Goal: Obtain resource: Download file/media

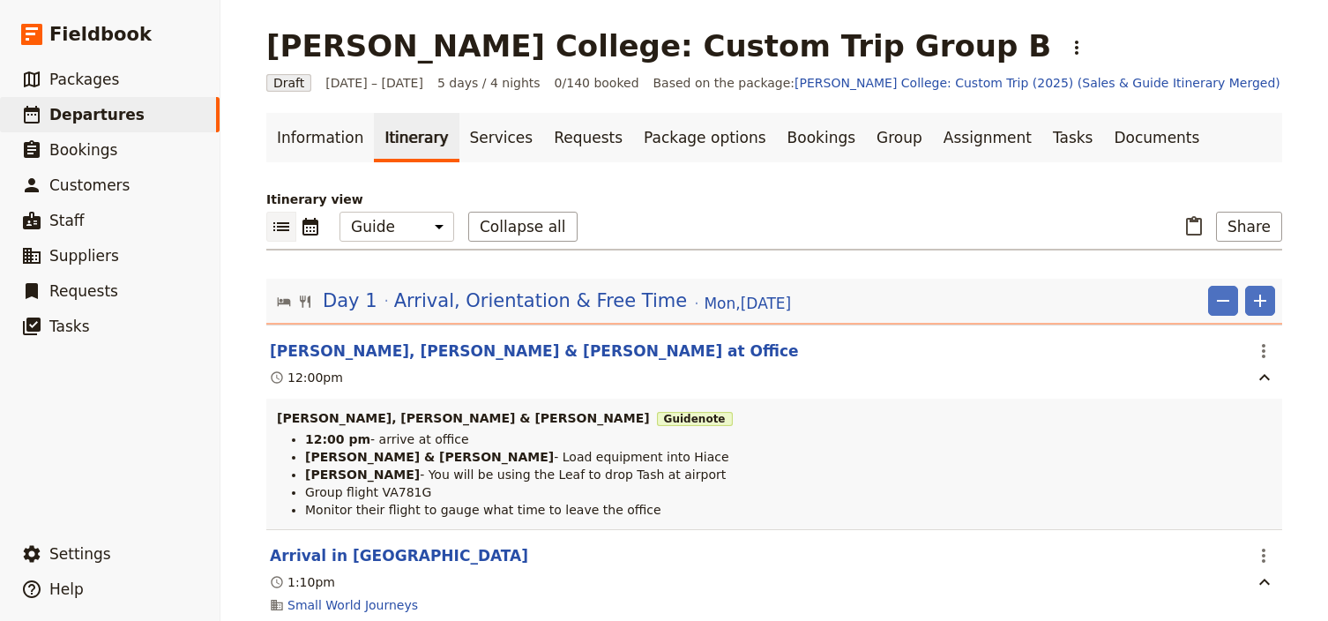
select select "STAFF"
drag, startPoint x: 116, startPoint y: 113, endPoint x: 148, endPoint y: 112, distance: 31.8
click at [116, 113] on span "Departures" at bounding box center [96, 115] width 95 height 18
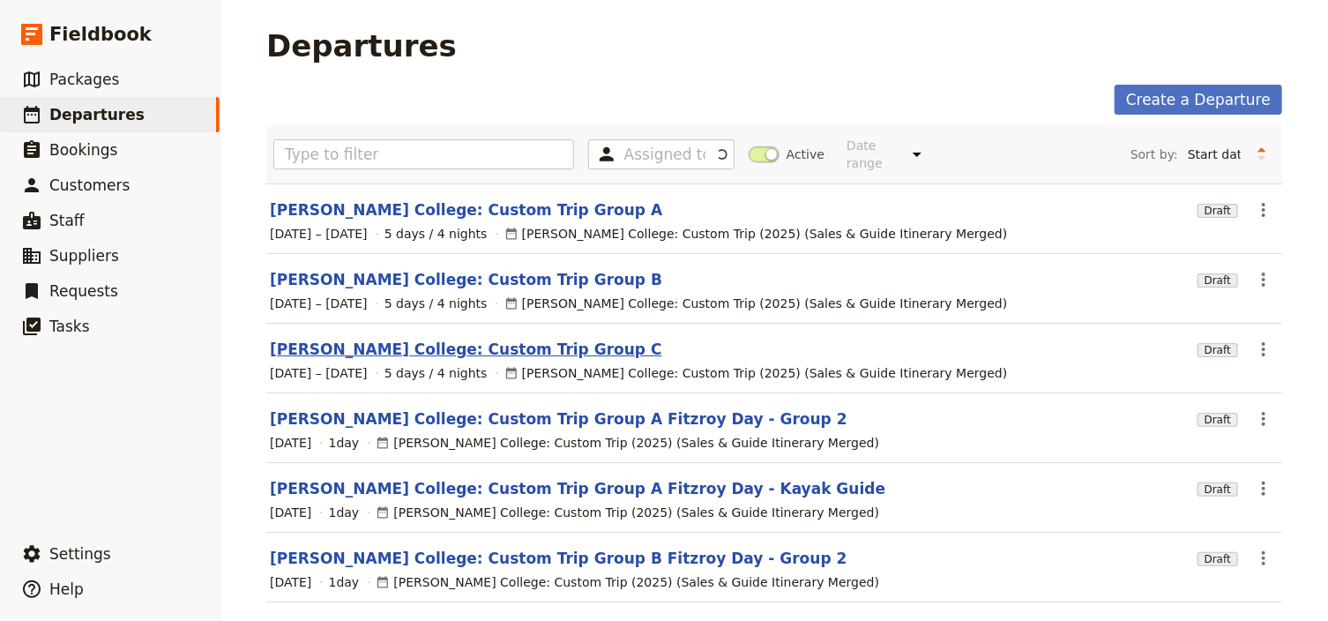
click at [489, 339] on link "[PERSON_NAME] College: Custom Trip Group C" at bounding box center [466, 349] width 393 height 21
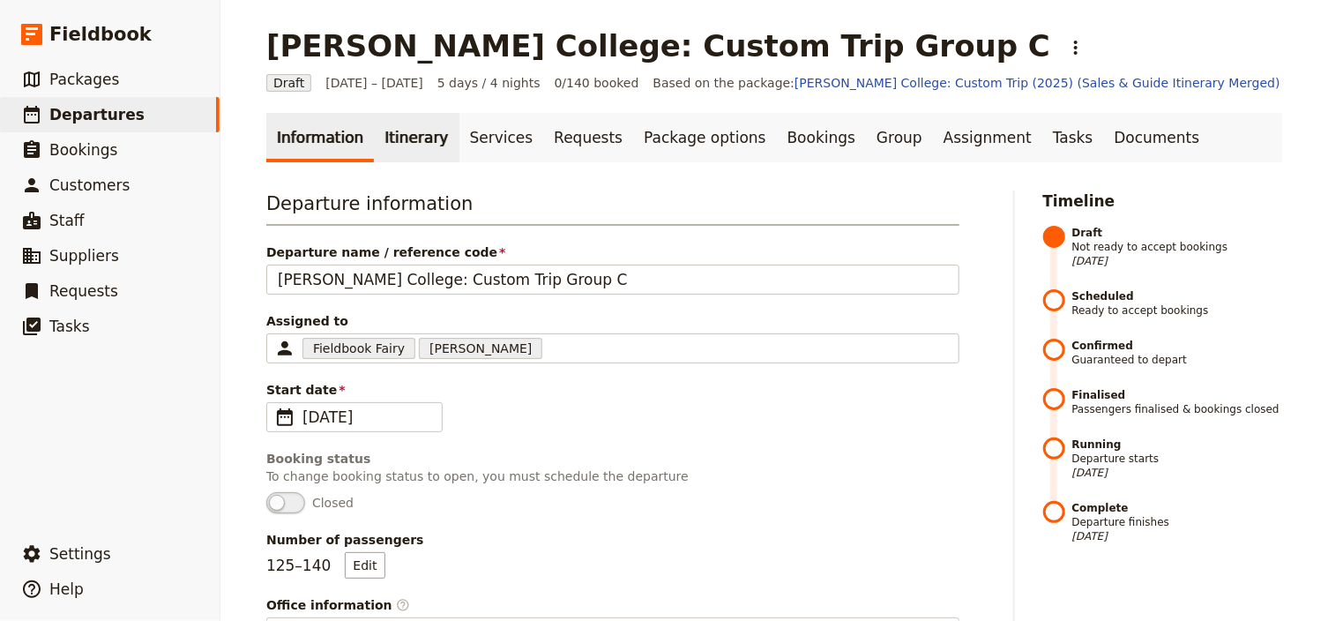
click at [401, 148] on link "Itinerary" at bounding box center [416, 137] width 85 height 49
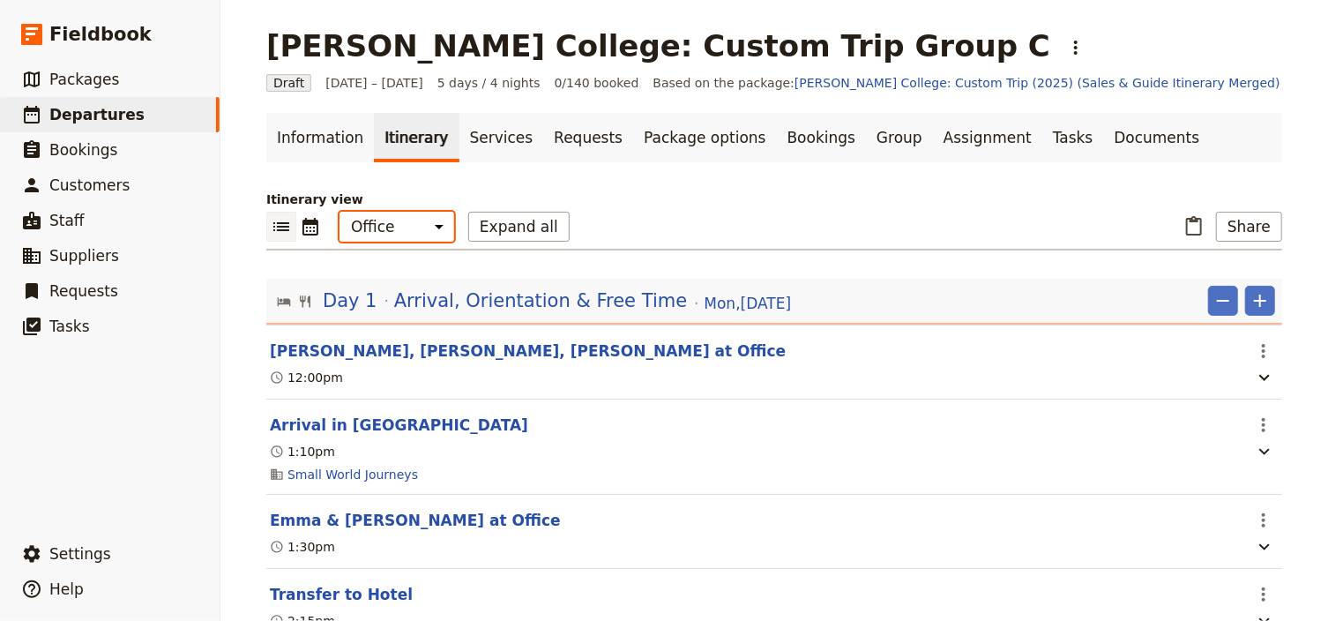
click at [406, 227] on select "Office Guide Passenger Sales" at bounding box center [397, 227] width 115 height 30
select select "STAFF"
click at [340, 212] on select "Office Guide Passenger Sales" at bounding box center [397, 227] width 115 height 30
click at [517, 230] on button "Expand all" at bounding box center [518, 227] width 101 height 30
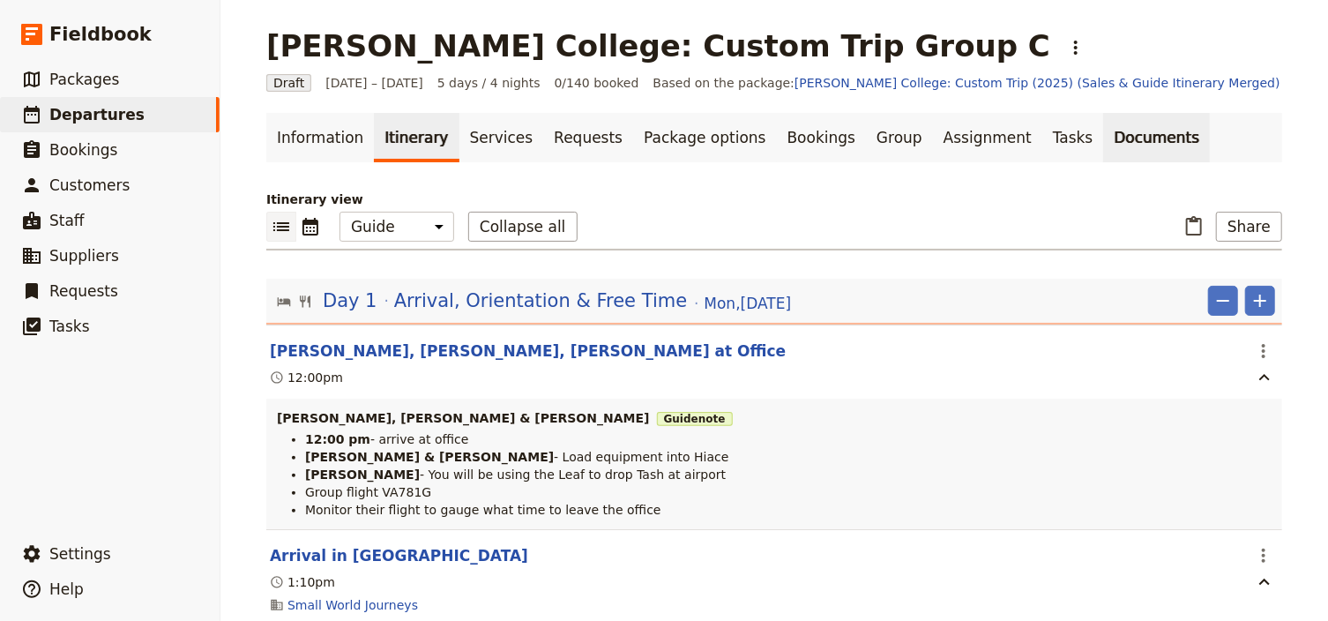
click at [1103, 145] on link "Documents" at bounding box center [1156, 137] width 107 height 49
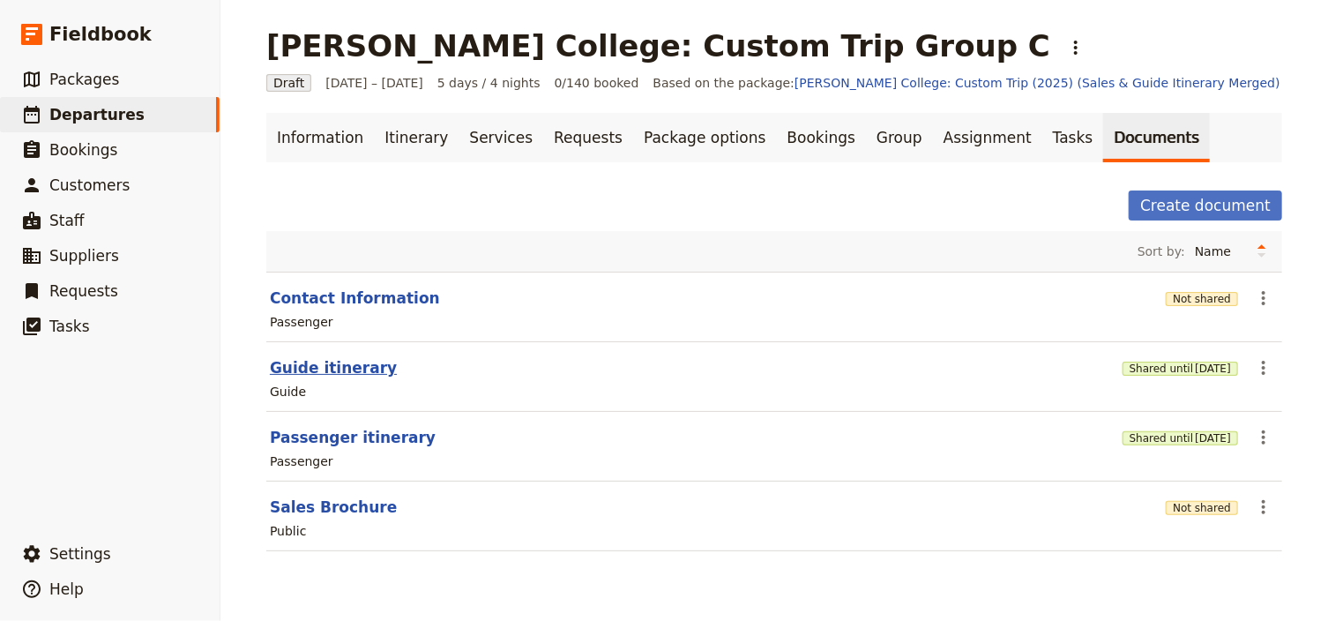
click at [335, 367] on button "Guide itinerary" at bounding box center [333, 367] width 127 height 21
select select "STAFF"
select select "RUN_SHEET"
select select "DEFAULT"
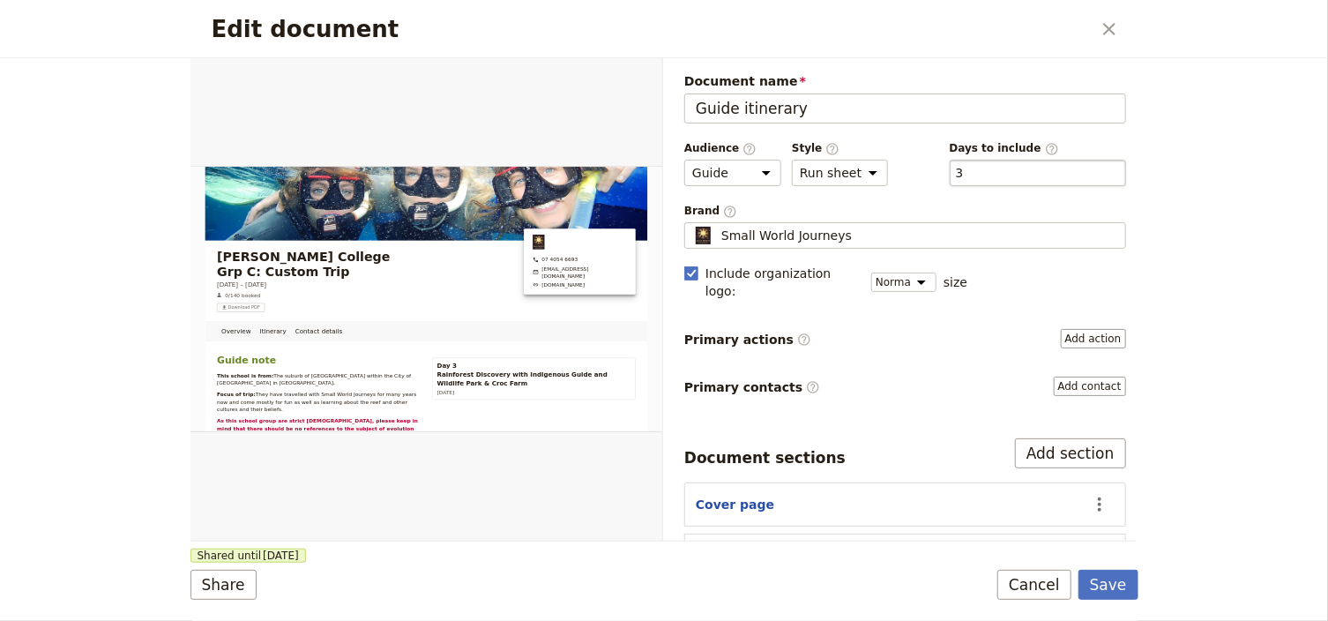
click at [964, 173] on div "​ 3 3" at bounding box center [1038, 173] width 176 height 26
click at [964, 173] on button "​ 3" at bounding box center [960, 173] width 8 height 18
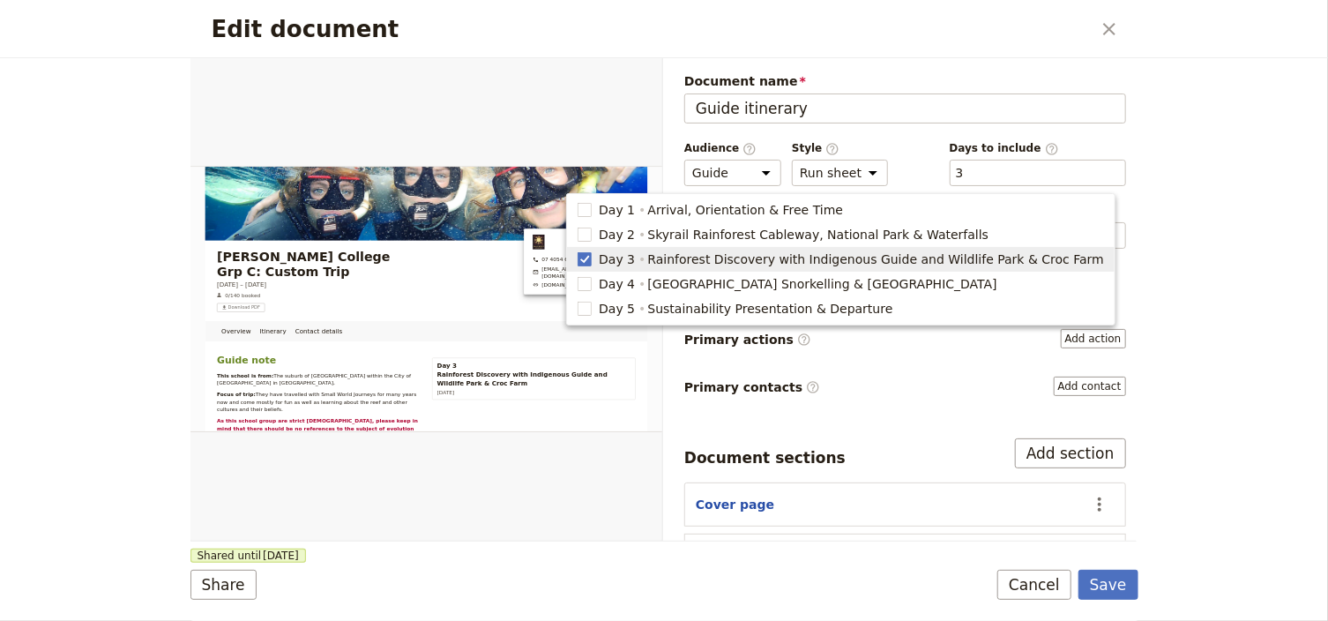
click at [1181, 202] on div "Edit document ​ Overview Itinerary Contact details Web PDF ​ Document name Guid…" at bounding box center [664, 310] width 1328 height 621
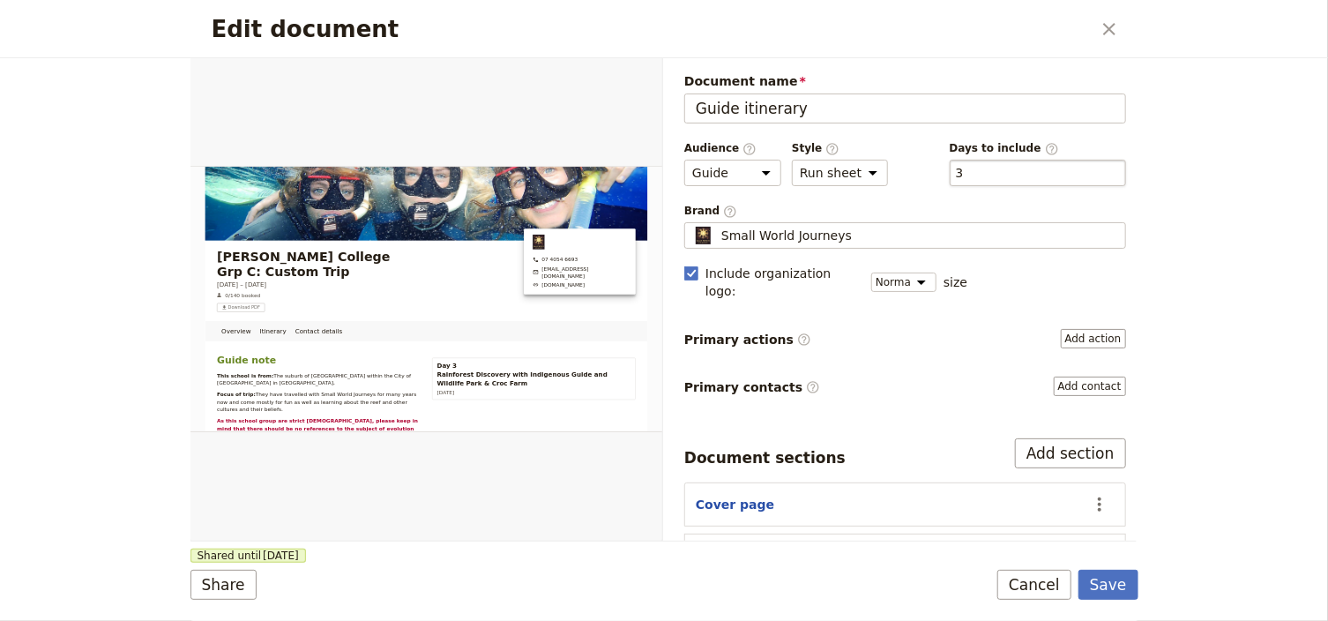
click at [988, 168] on div "​ 3 3" at bounding box center [1038, 173] width 176 height 26
click at [964, 168] on button "​ 3" at bounding box center [960, 173] width 8 height 18
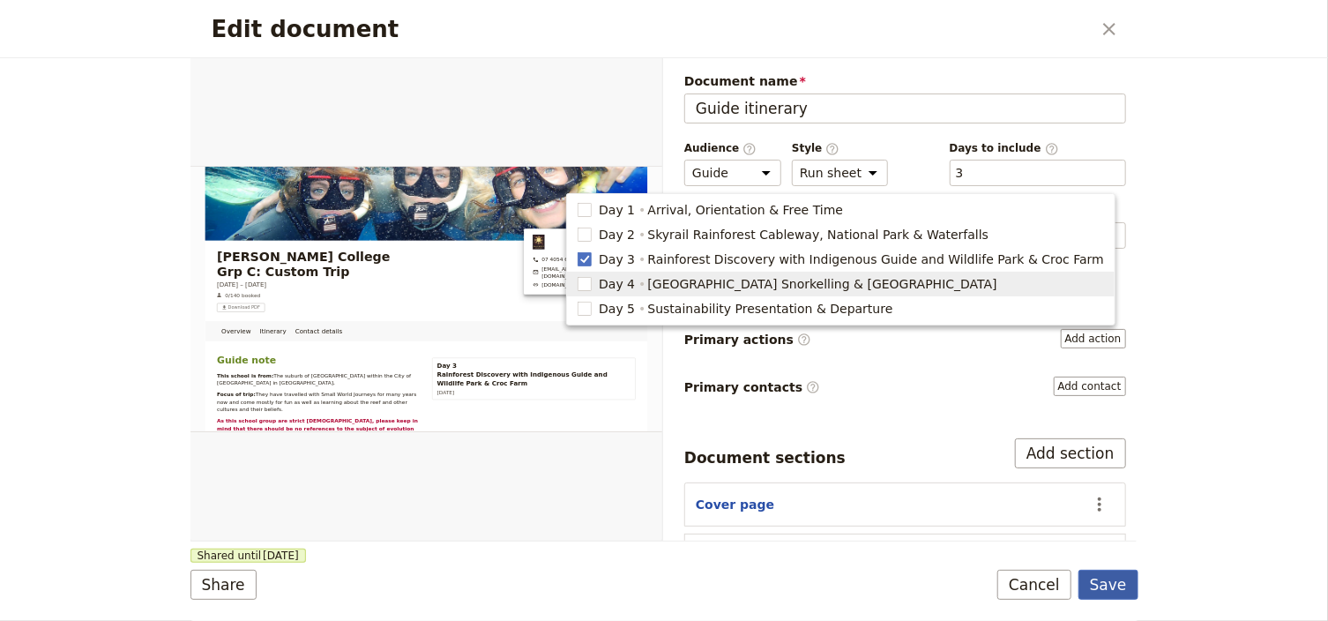
click at [1111, 583] on button "Save" at bounding box center [1109, 585] width 60 height 30
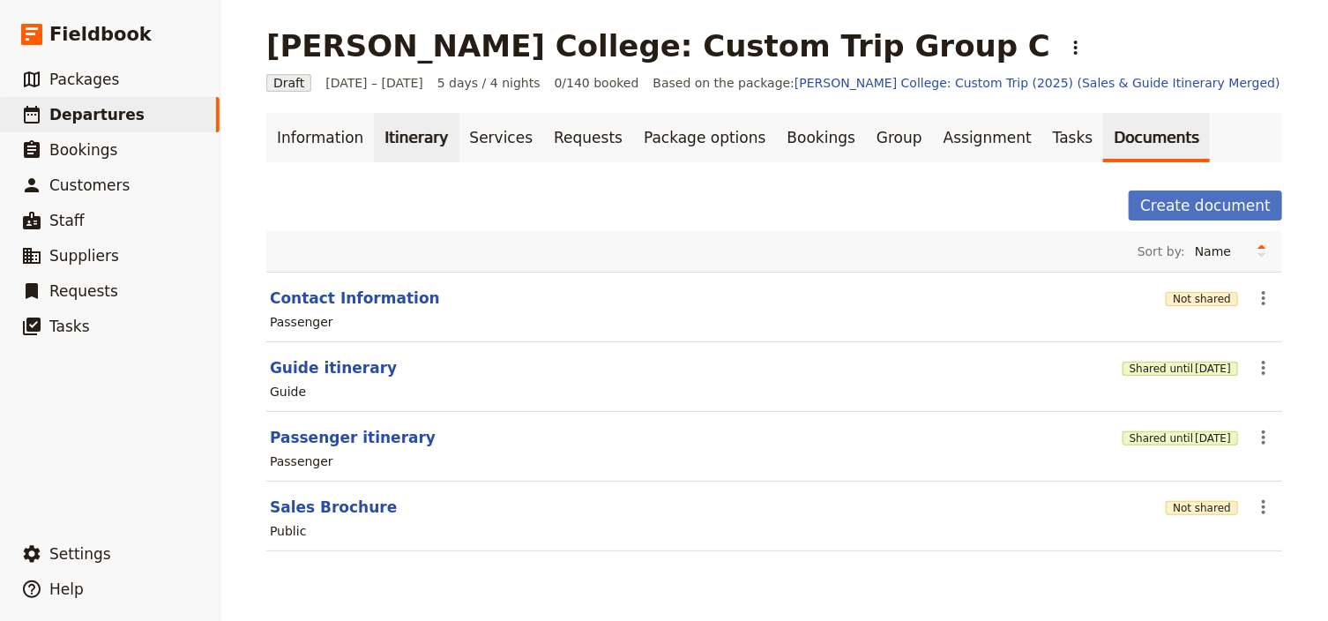
drag, startPoint x: 408, startPoint y: 138, endPoint x: 421, endPoint y: 129, distance: 15.2
click at [408, 138] on link "Itinerary" at bounding box center [416, 137] width 85 height 49
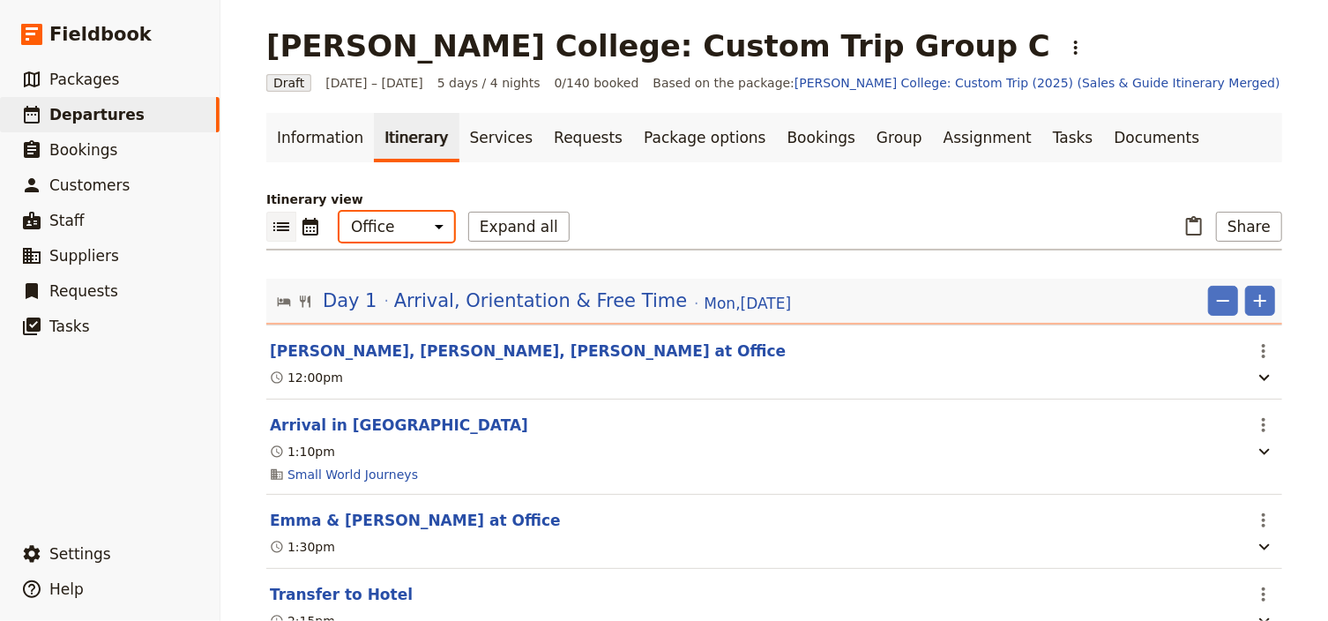
click at [387, 226] on select "Office Guide Passenger Sales" at bounding box center [397, 227] width 115 height 30
select select "STAFF"
click at [340, 212] on select "Office Guide Passenger Sales" at bounding box center [397, 227] width 115 height 30
click at [1253, 222] on button "Share" at bounding box center [1249, 227] width 66 height 30
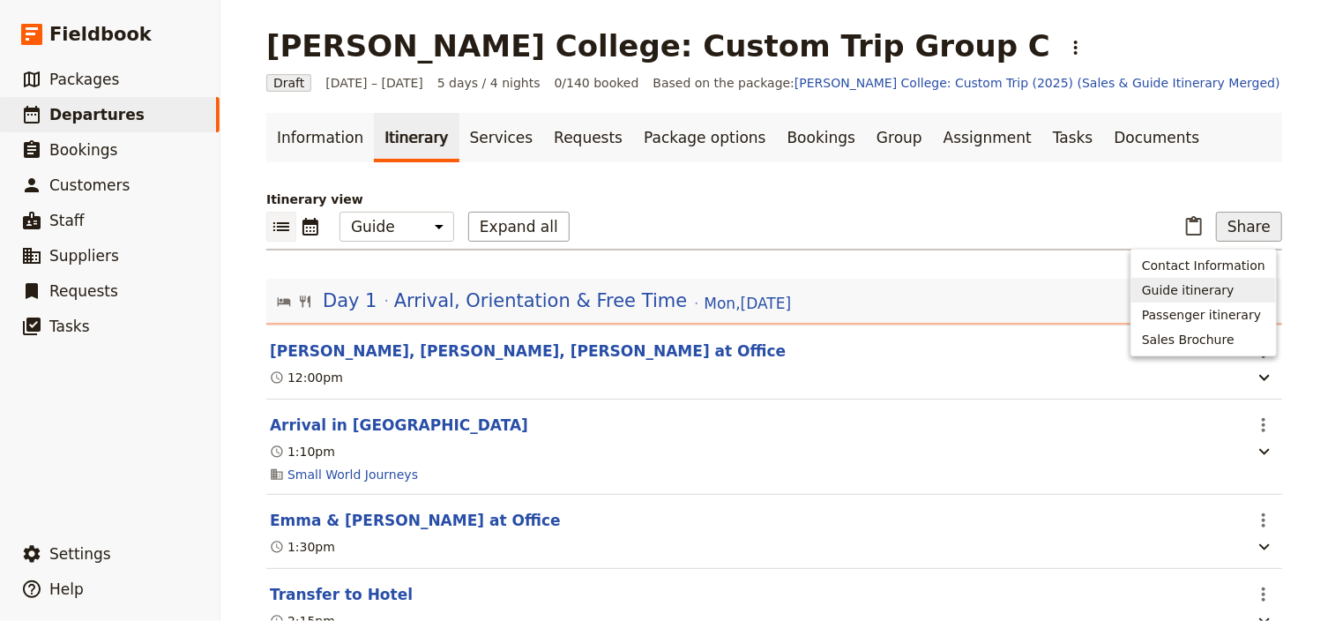
click at [1226, 290] on span "Guide itinerary" at bounding box center [1188, 290] width 93 height 18
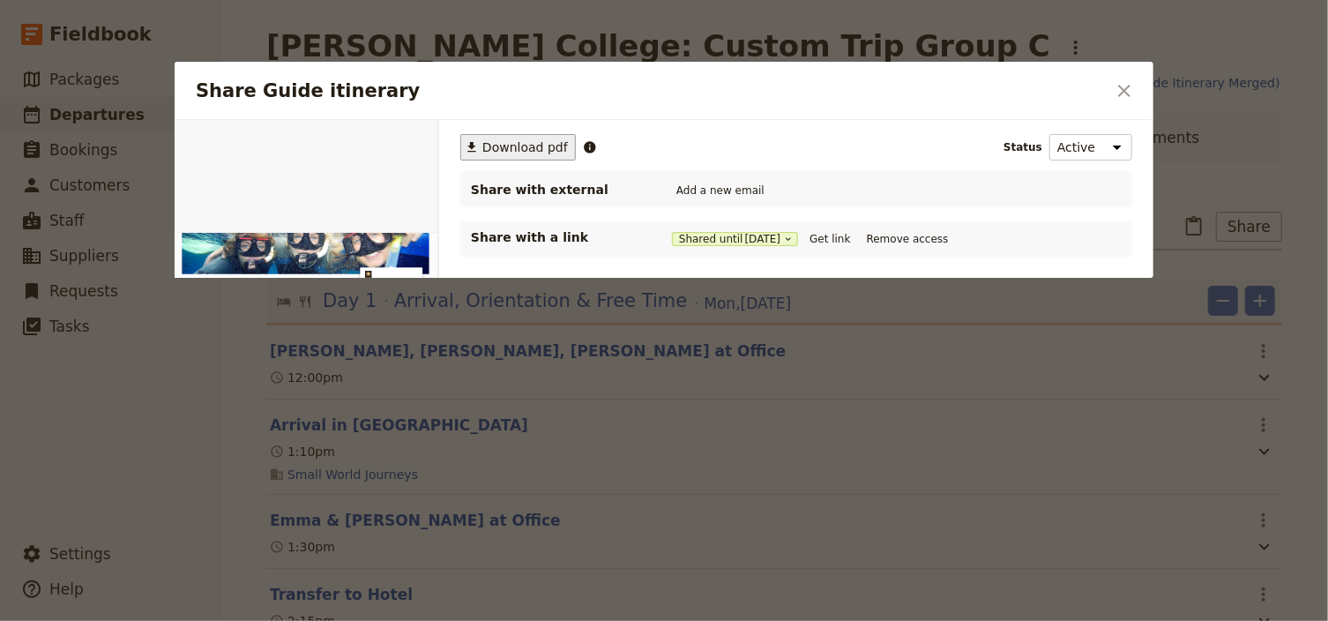
click at [509, 144] on span "Download pdf" at bounding box center [525, 147] width 86 height 18
click at [1114, 85] on icon "Close dialog" at bounding box center [1124, 90] width 21 height 21
